Goal: Information Seeking & Learning: Learn about a topic

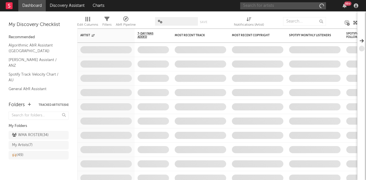
click at [293, 6] on input "text" at bounding box center [283, 5] width 86 height 7
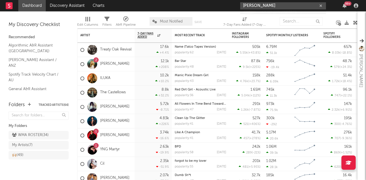
type input "[PERSON_NAME]"
click at [250, 17] on div at bounding box center [249, 19] width 13 height 13
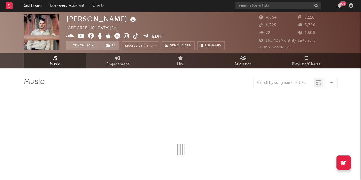
select select "6m"
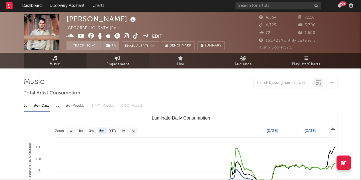
click at [122, 65] on span "Engagement" at bounding box center [118, 64] width 23 height 7
select select "1w"
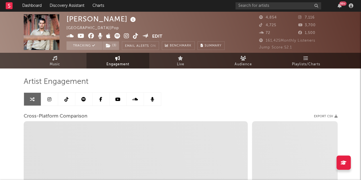
select select "1m"
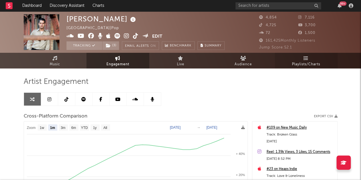
click at [291, 60] on link "Playlists/Charts" at bounding box center [306, 61] width 63 height 16
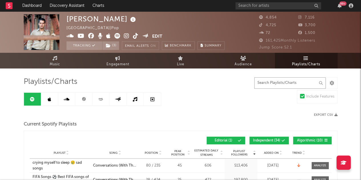
click at [257, 82] on input "text" at bounding box center [289, 82] width 71 height 11
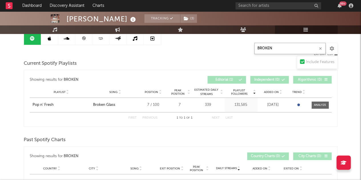
scroll to position [61, 0]
type input "BROKEN"
click at [50, 105] on div "Pop n' Fresh" at bounding box center [43, 105] width 21 height 6
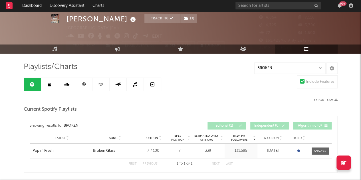
scroll to position [15, 0]
click at [51, 80] on link at bounding box center [49, 84] width 17 height 13
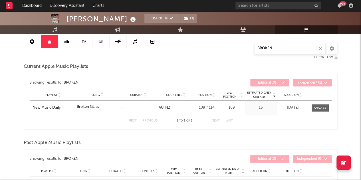
scroll to position [64, 0]
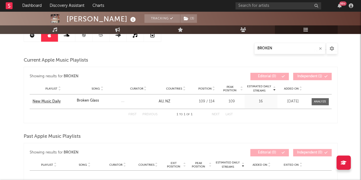
click at [49, 100] on div "New Music Daily" at bounding box center [53, 102] width 41 height 6
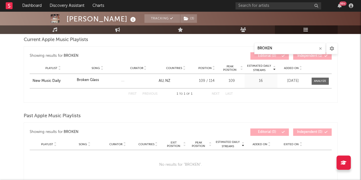
scroll to position [0, 0]
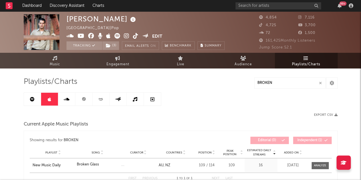
click at [65, 98] on icon at bounding box center [67, 99] width 6 height 5
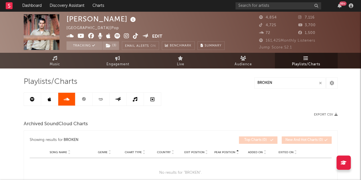
click at [83, 103] on link at bounding box center [83, 99] width 17 height 13
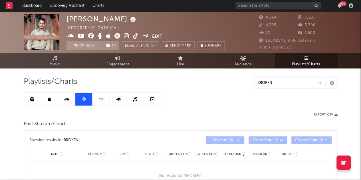
click at [100, 101] on icon at bounding box center [101, 99] width 7 height 4
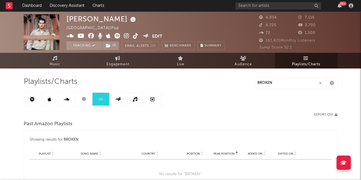
click at [123, 99] on link at bounding box center [118, 99] width 17 height 13
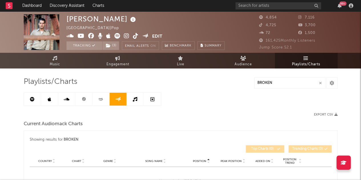
click at [140, 104] on link at bounding box center [135, 99] width 17 height 13
